Goal: Check status: Check status

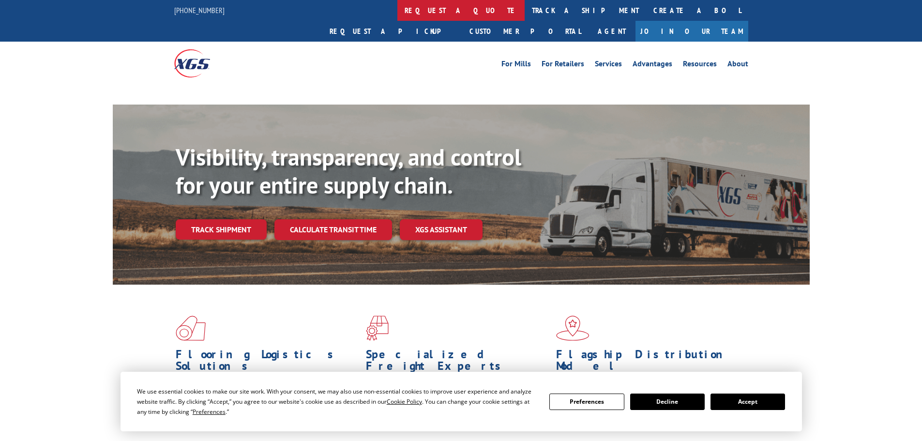
click at [397, 17] on link "request a quote" at bounding box center [460, 10] width 127 height 21
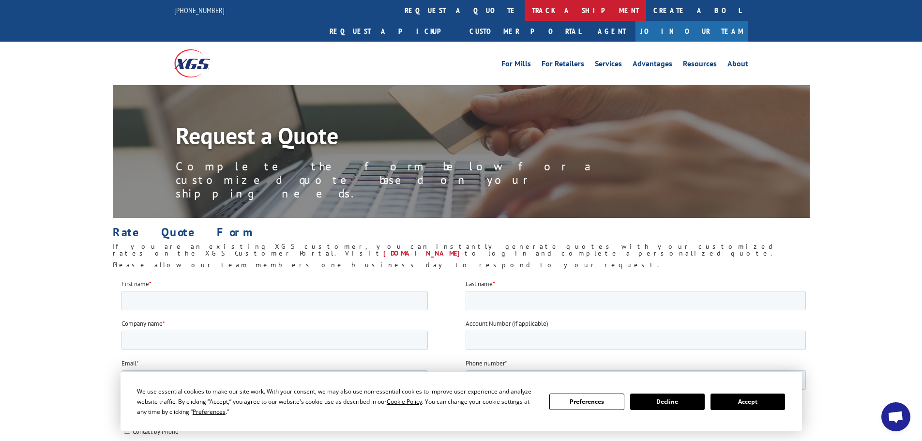
click at [524, 11] on link "track a shipment" at bounding box center [584, 10] width 121 height 21
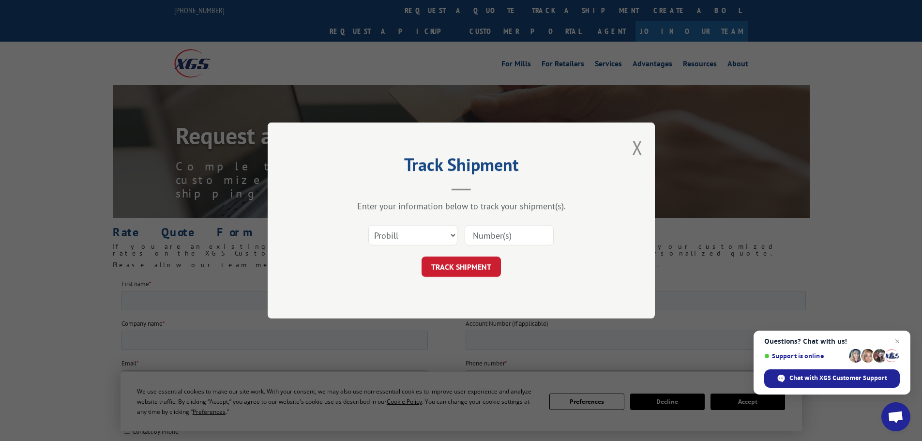
paste input "5545059"
type input "5545059"
click at [468, 277] on button "TRACK SHIPMENT" at bounding box center [460, 266] width 79 height 20
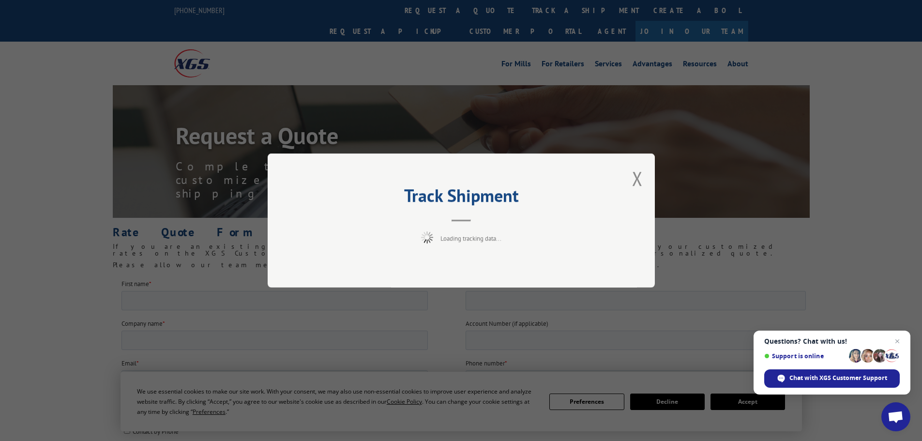
click at [467, 270] on div "Track Shipment Loading tracking data..." at bounding box center [461, 220] width 387 height 134
click at [638, 177] on button "Close modal" at bounding box center [637, 178] width 11 height 26
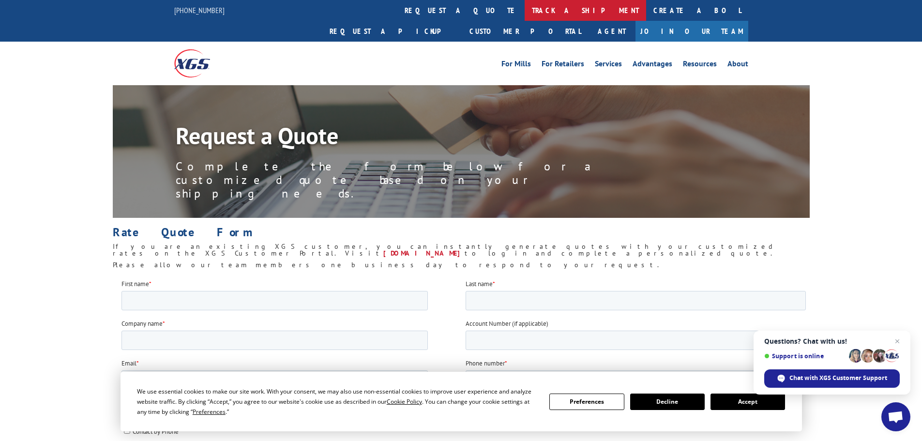
click at [524, 11] on link "track a shipment" at bounding box center [584, 10] width 121 height 21
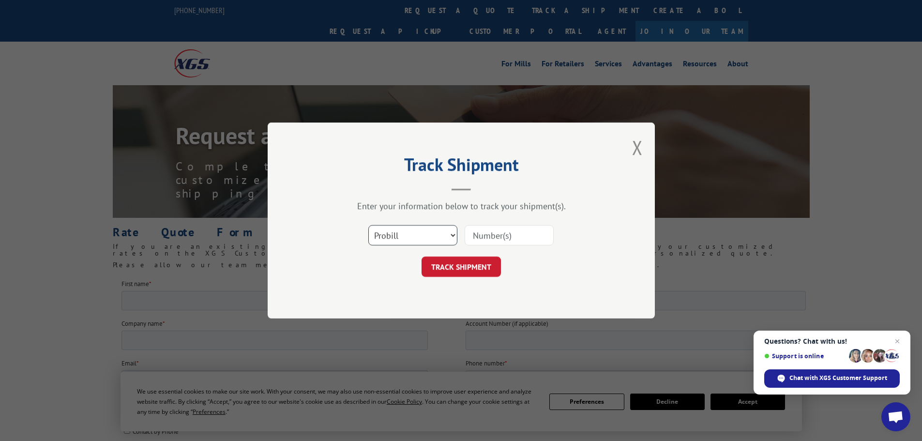
click at [428, 233] on select "Select category... Probill BOL PO" at bounding box center [412, 235] width 89 height 20
select select "po"
click at [368, 225] on select "Select category... Probill BOL PO" at bounding box center [412, 235] width 89 height 20
click at [464, 249] on div "Select category... Probill BOL PO" at bounding box center [461, 235] width 290 height 32
click at [479, 237] on input at bounding box center [508, 235] width 89 height 20
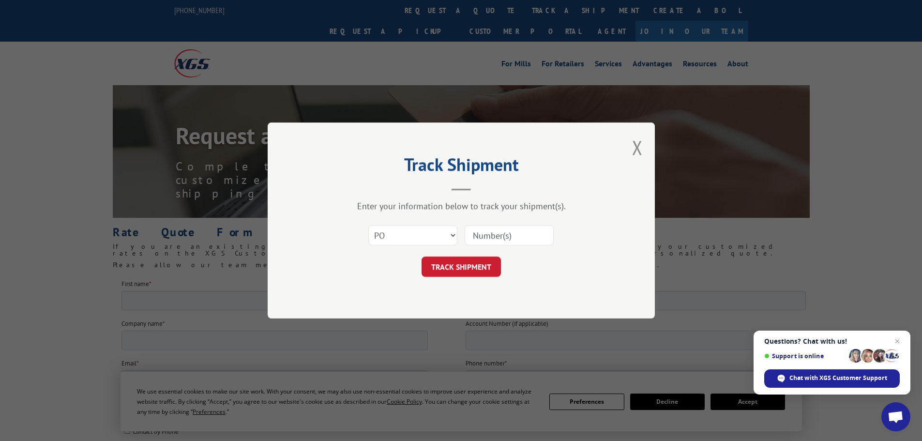
paste input "5545059"
type input "5545059"
click at [467, 269] on button "TRACK SHIPMENT" at bounding box center [460, 266] width 79 height 20
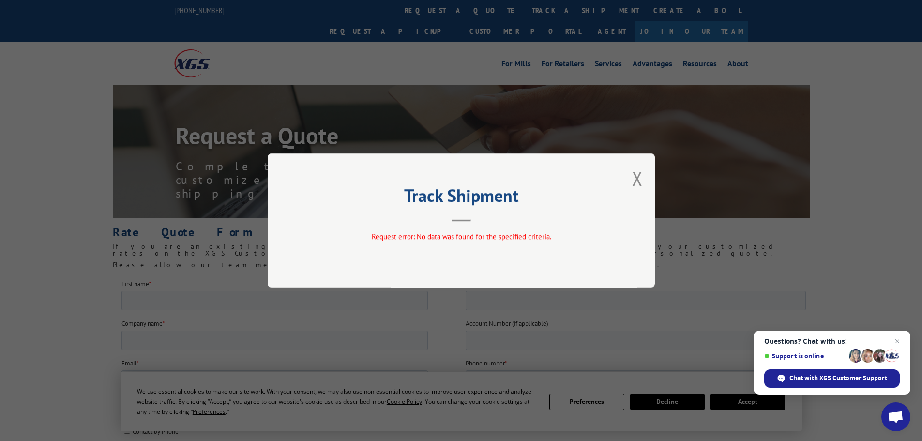
click at [631, 178] on div "Track Shipment Request error: No data was found for the specified criteria." at bounding box center [461, 220] width 387 height 134
click at [639, 184] on button "Close modal" at bounding box center [637, 178] width 11 height 26
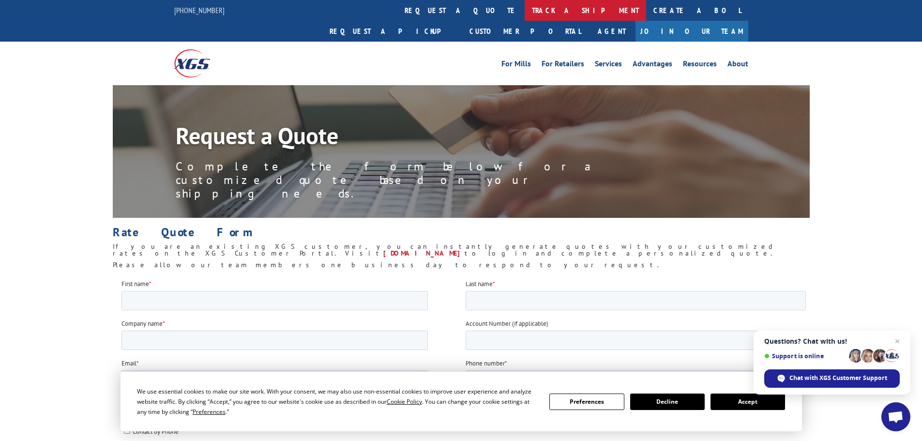
click at [524, 12] on link "track a shipment" at bounding box center [584, 10] width 121 height 21
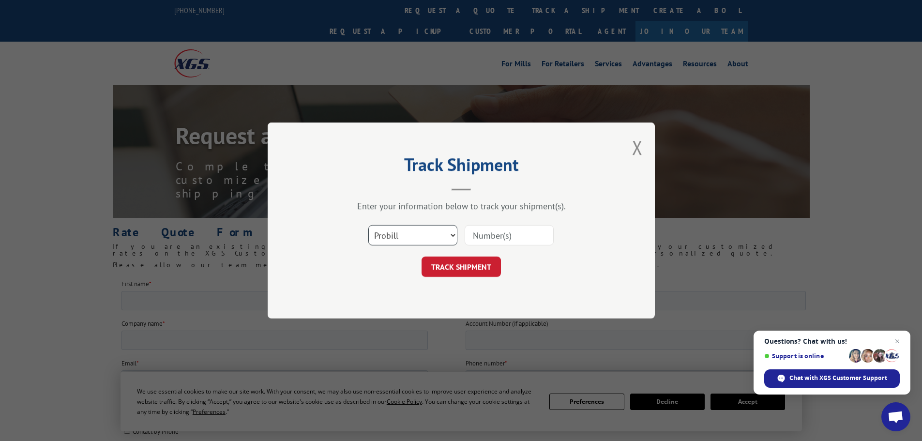
click at [417, 235] on select "Select category... Probill BOL PO" at bounding box center [412, 235] width 89 height 20
click at [368, 225] on select "Select category... Probill BOL PO" at bounding box center [412, 235] width 89 height 20
click at [415, 242] on select "Select category... Probill BOL PO" at bounding box center [412, 235] width 89 height 20
select select "bol"
click at [368, 225] on select "Select category... Probill BOL PO" at bounding box center [412, 235] width 89 height 20
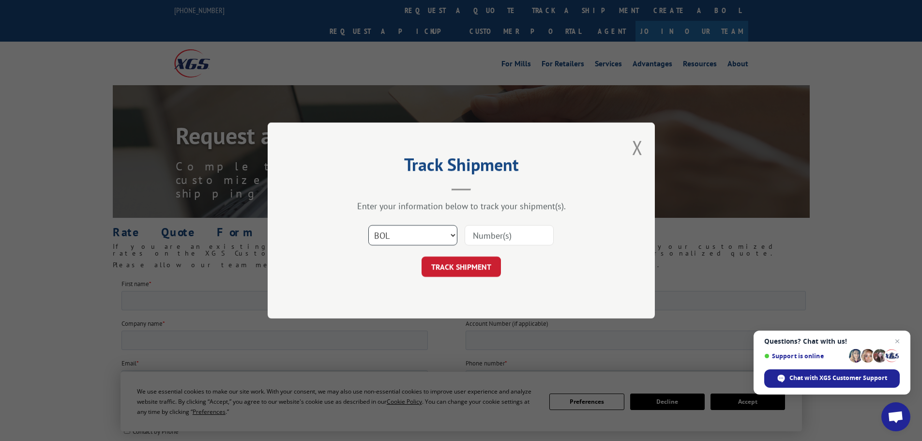
click at [413, 229] on select "Select category... Probill BOL PO" at bounding box center [412, 235] width 89 height 20
click at [500, 238] on input at bounding box center [508, 235] width 89 height 20
paste input "935263"
type input "935263"
click at [477, 277] on button "TRACK SHIPMENT" at bounding box center [460, 266] width 79 height 20
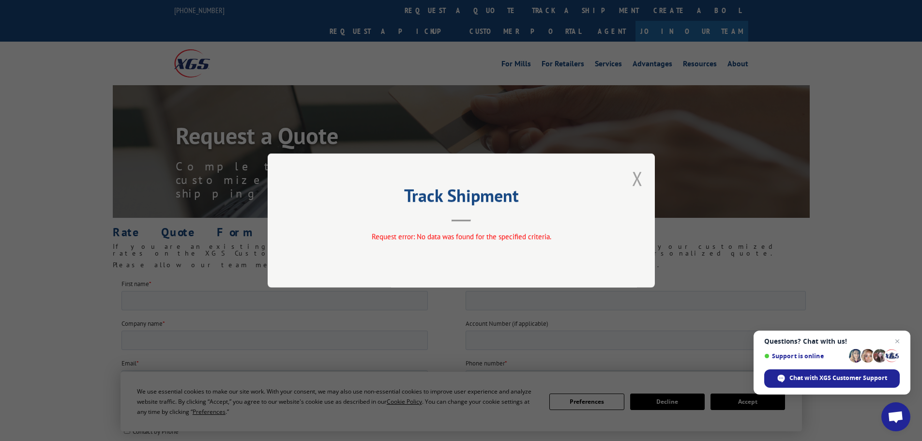
click at [641, 180] on button "Close modal" at bounding box center [637, 178] width 11 height 26
